Goal: Information Seeking & Learning: Learn about a topic

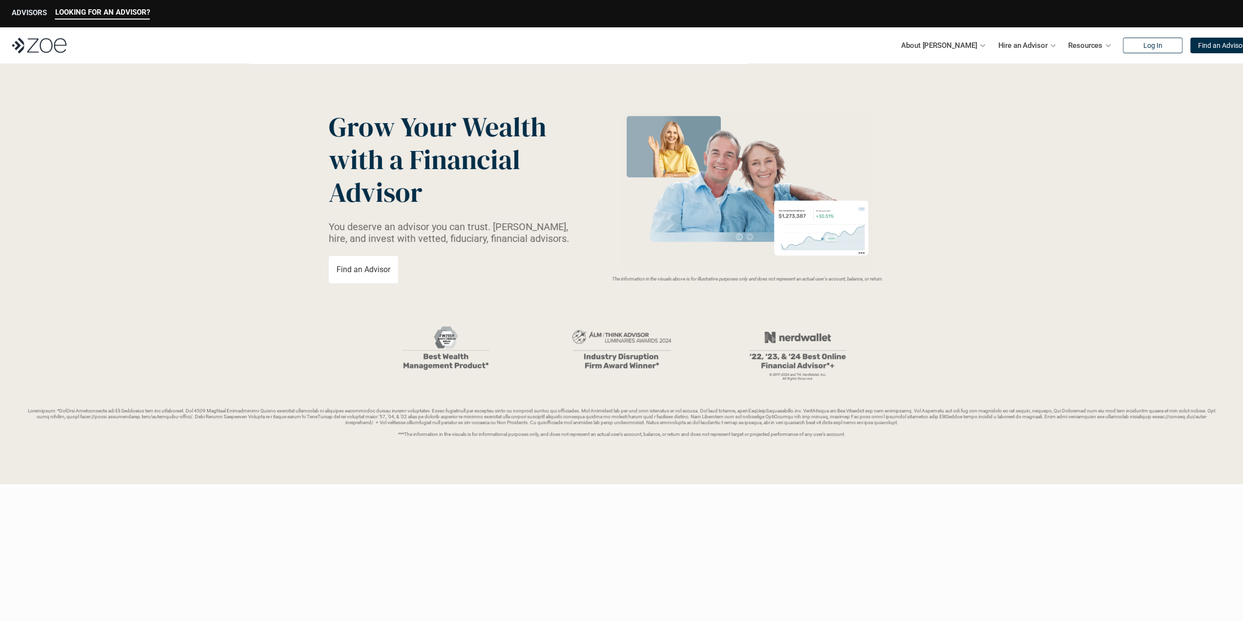
click at [22, 12] on p "ADVISORS" at bounding box center [29, 12] width 35 height 9
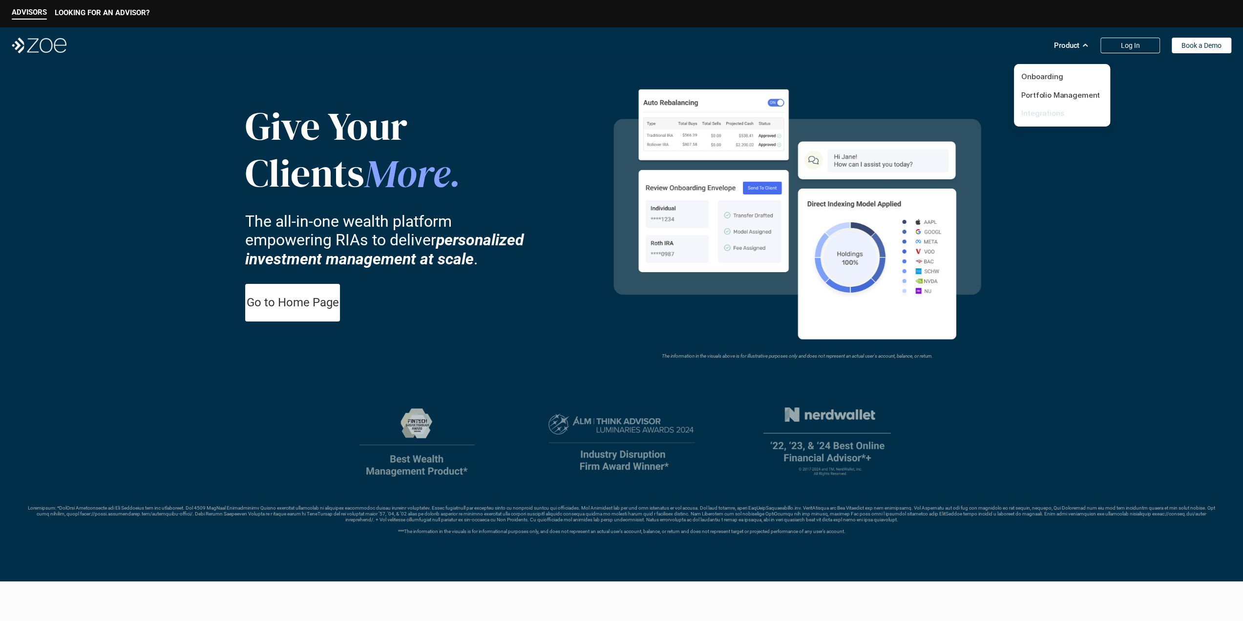
click at [1051, 112] on link "Integrations" at bounding box center [1043, 112] width 43 height 9
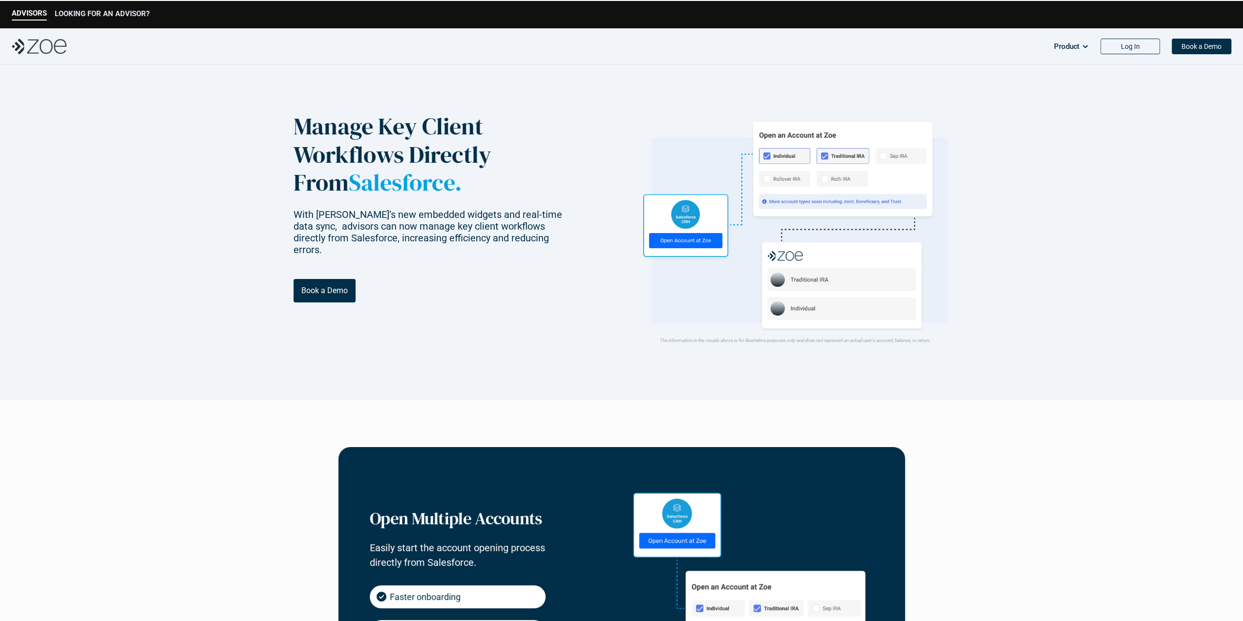
click at [114, 14] on p "LOOKING FOR AN ADVISOR?" at bounding box center [102, 13] width 95 height 9
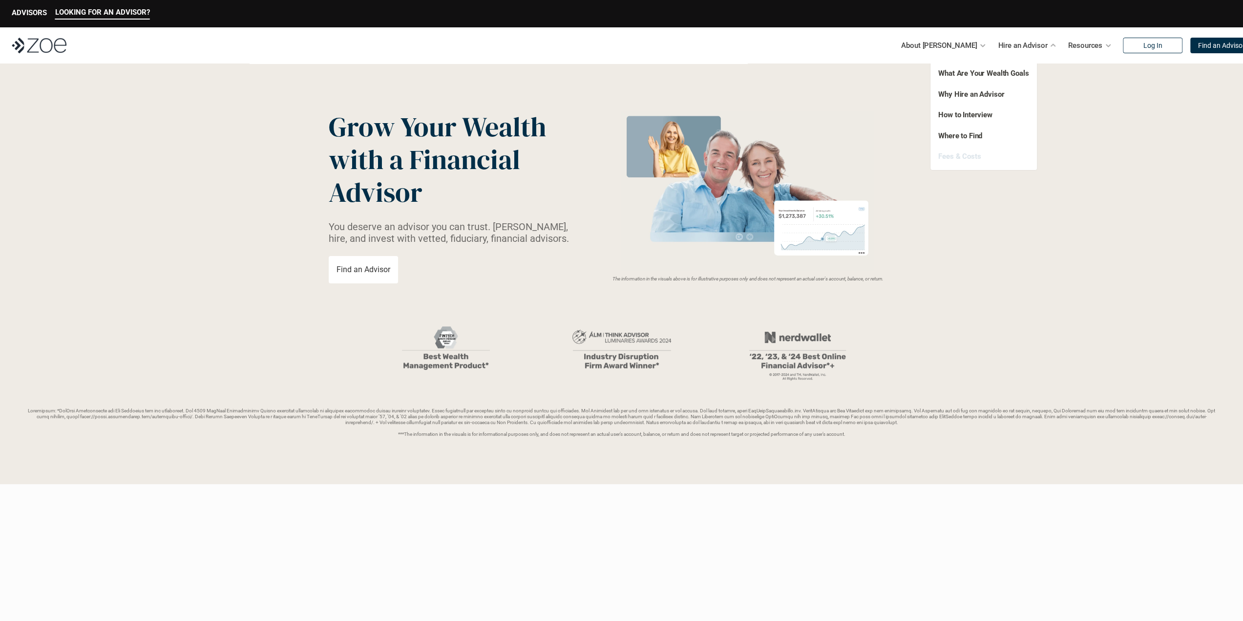
click at [965, 158] on link "Fees & Costs" at bounding box center [960, 156] width 43 height 9
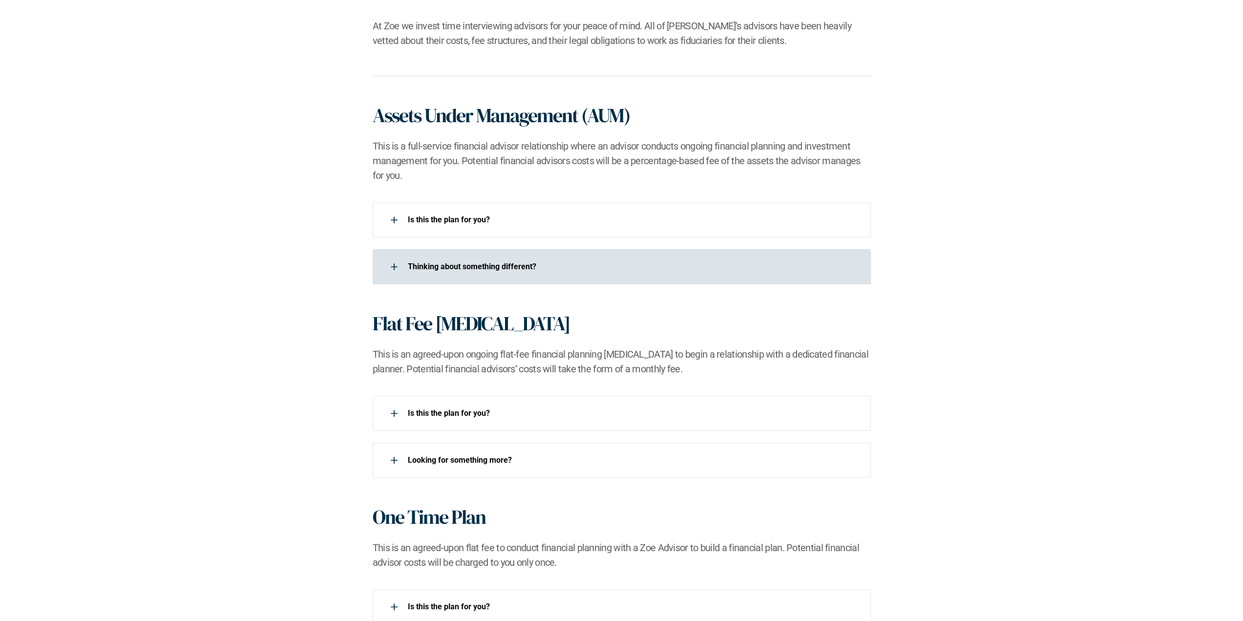
scroll to position [635, 0]
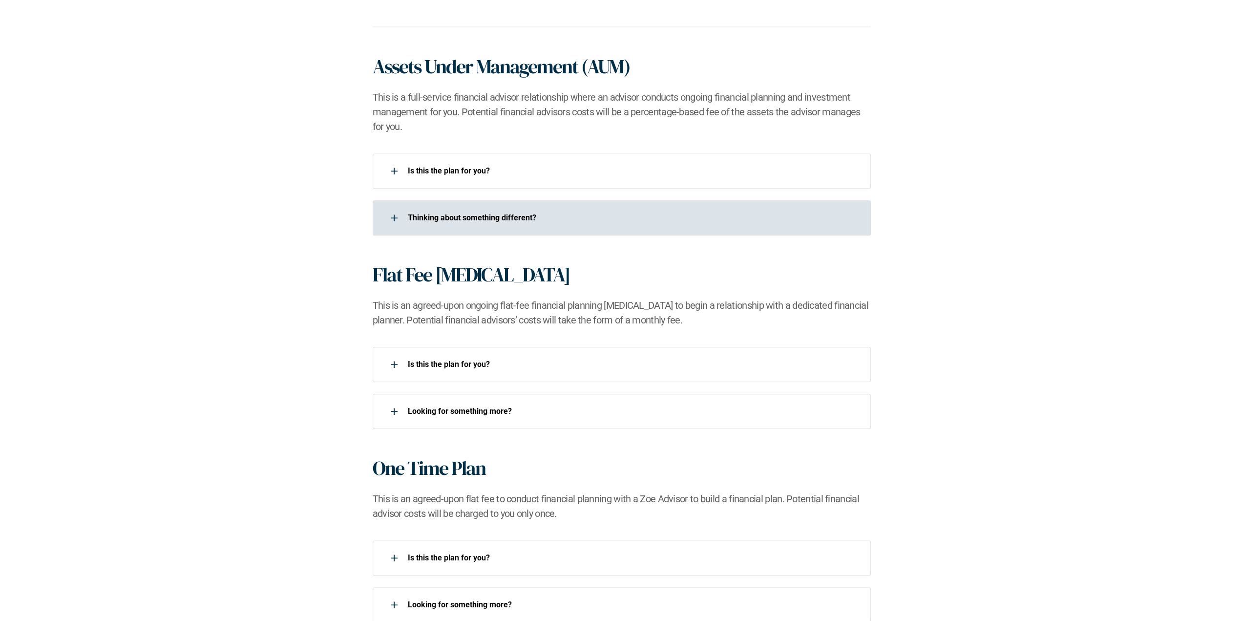
click at [394, 220] on div at bounding box center [394, 218] width 20 height 20
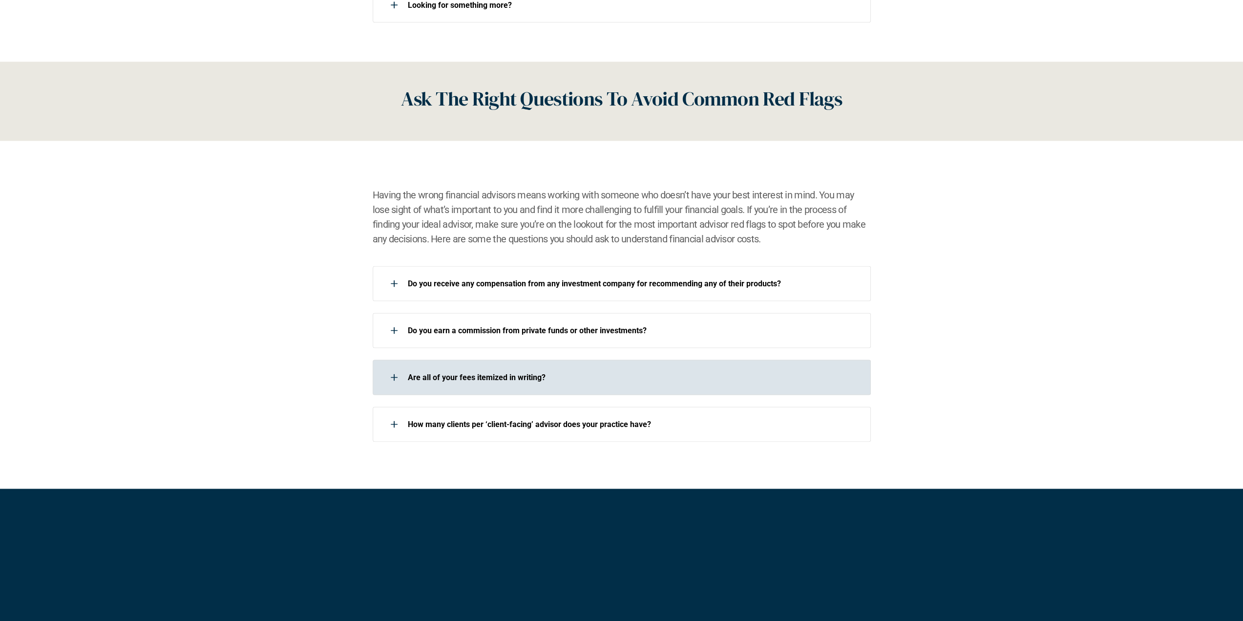
scroll to position [1270, 0]
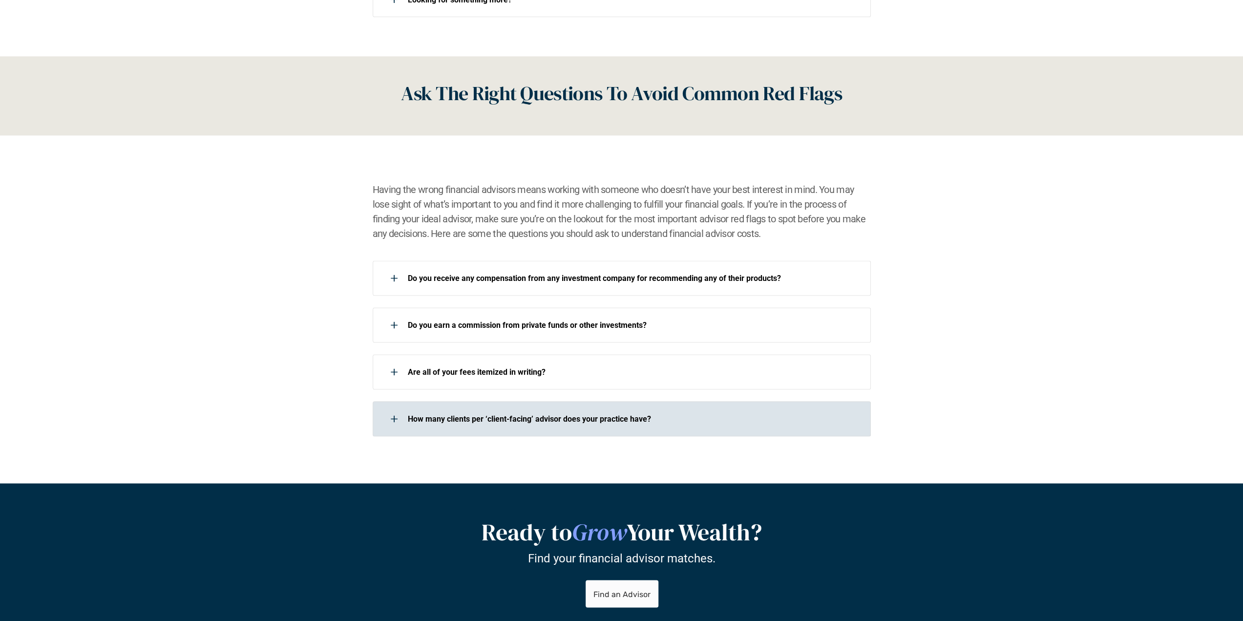
click at [393, 420] on div at bounding box center [394, 419] width 20 height 20
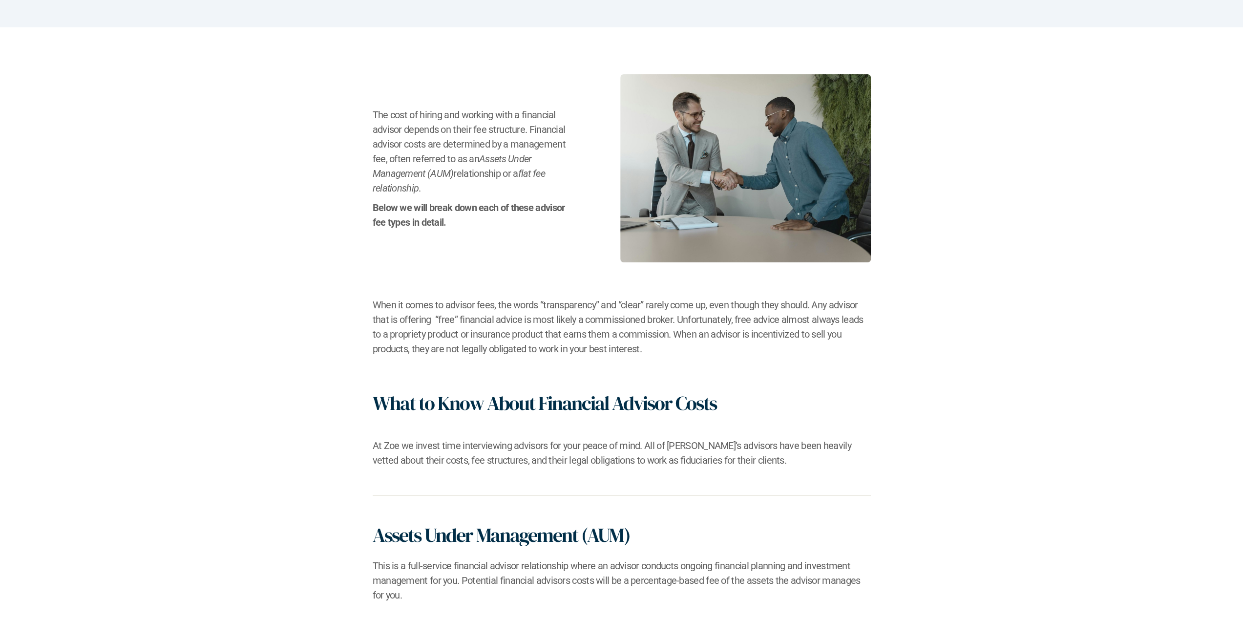
scroll to position [0, 0]
